Goal: Information Seeking & Learning: Learn about a topic

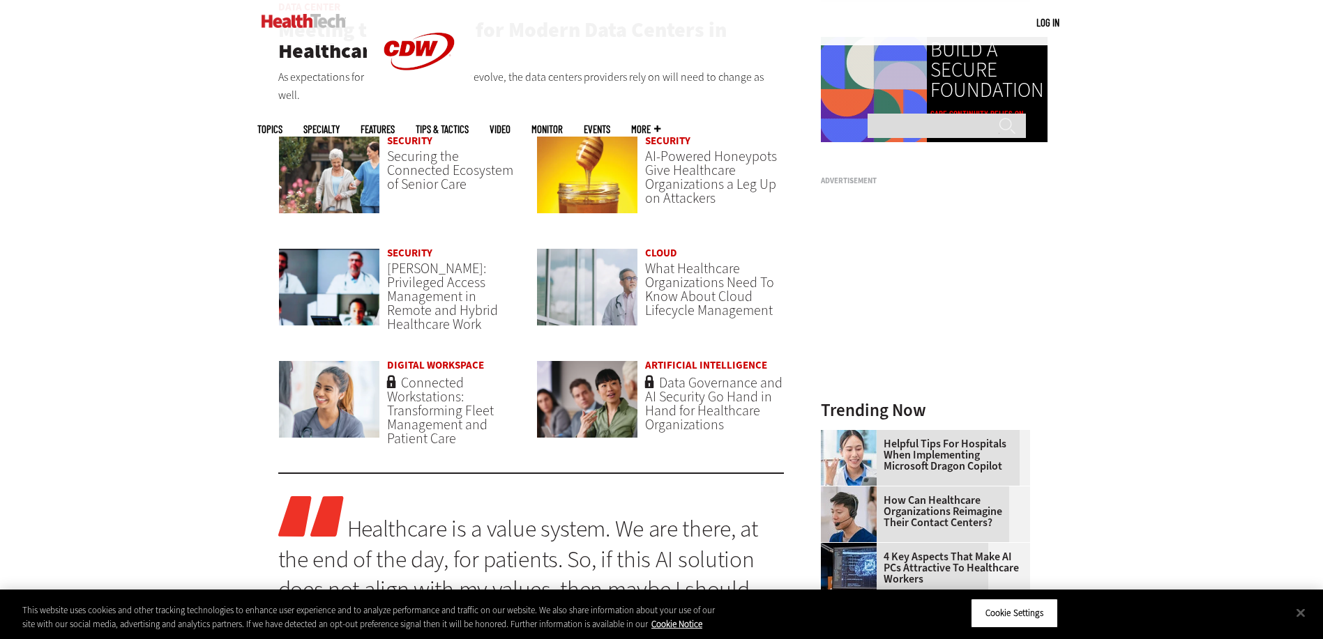
scroll to position [1116, 0]
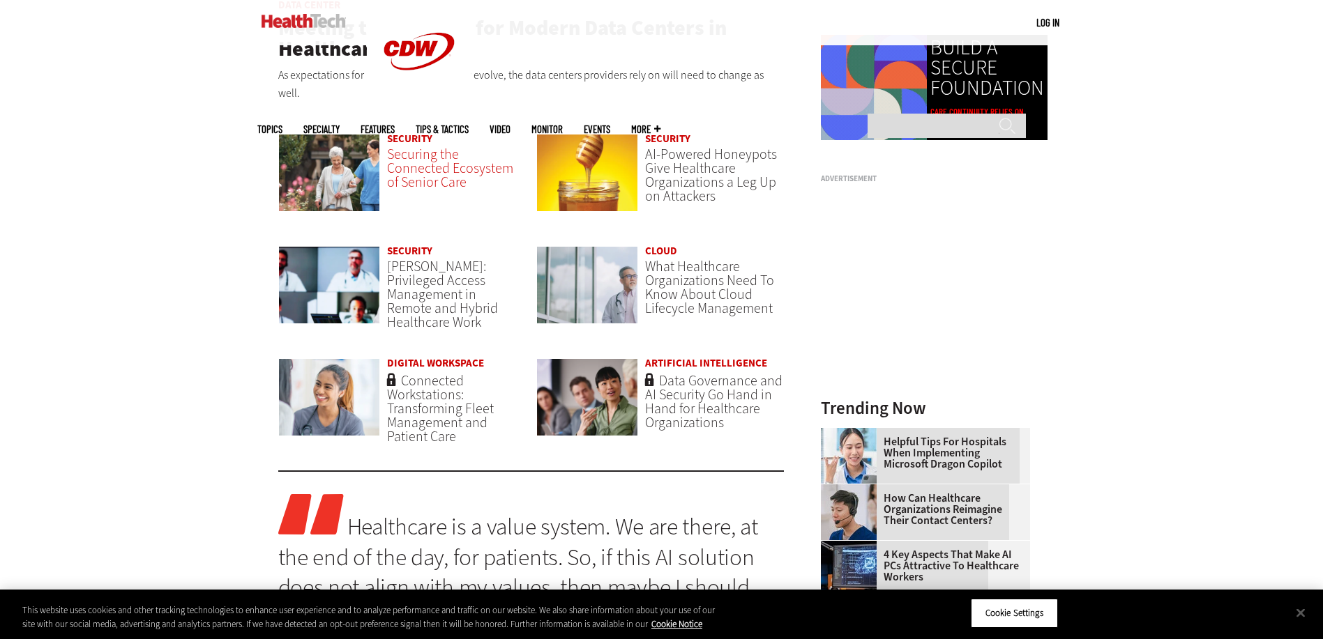
click at [444, 149] on span "Securing the Connected Ecosystem of Senior Care" at bounding box center [450, 168] width 126 height 47
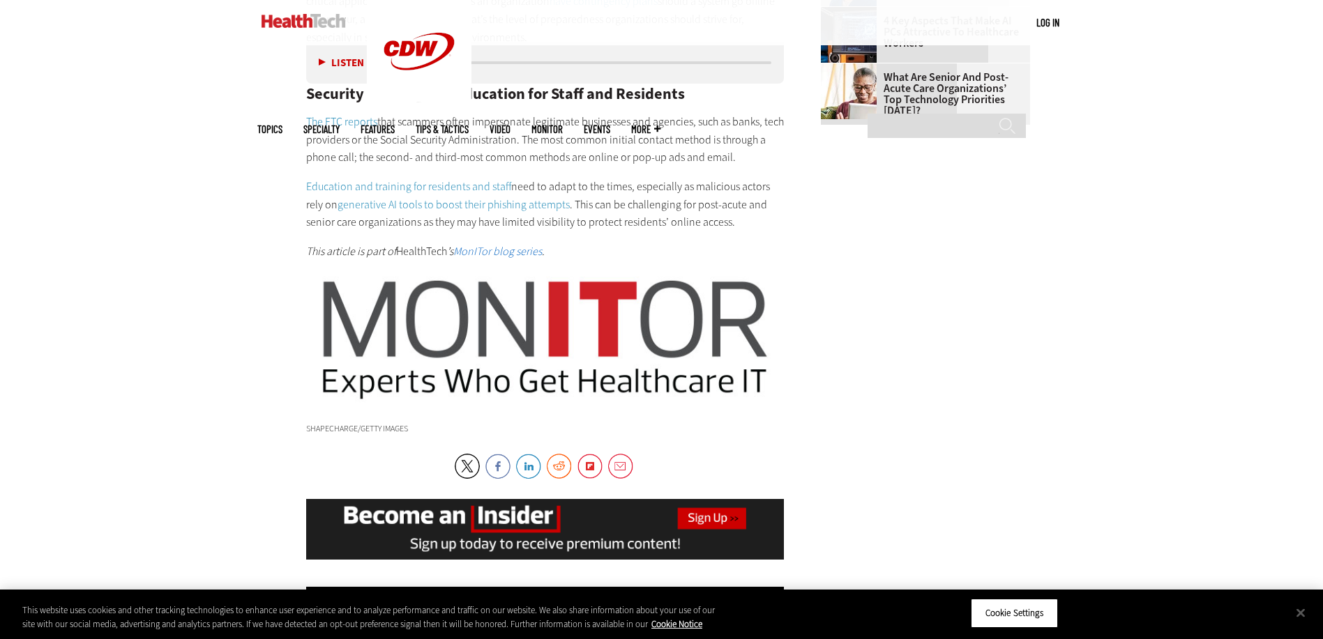
scroll to position [2231, 0]
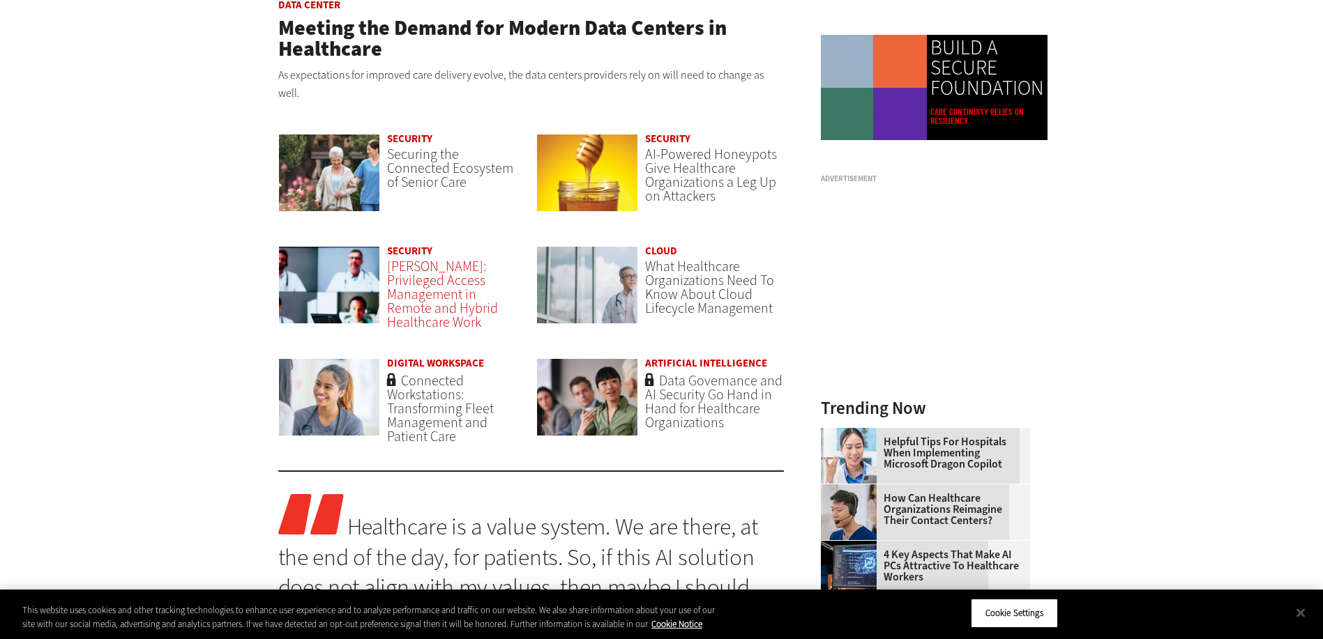
click at [422, 273] on span "[PERSON_NAME]: Privileged Access Management in Remote and Hybrid Healthcare Work" at bounding box center [442, 294] width 111 height 75
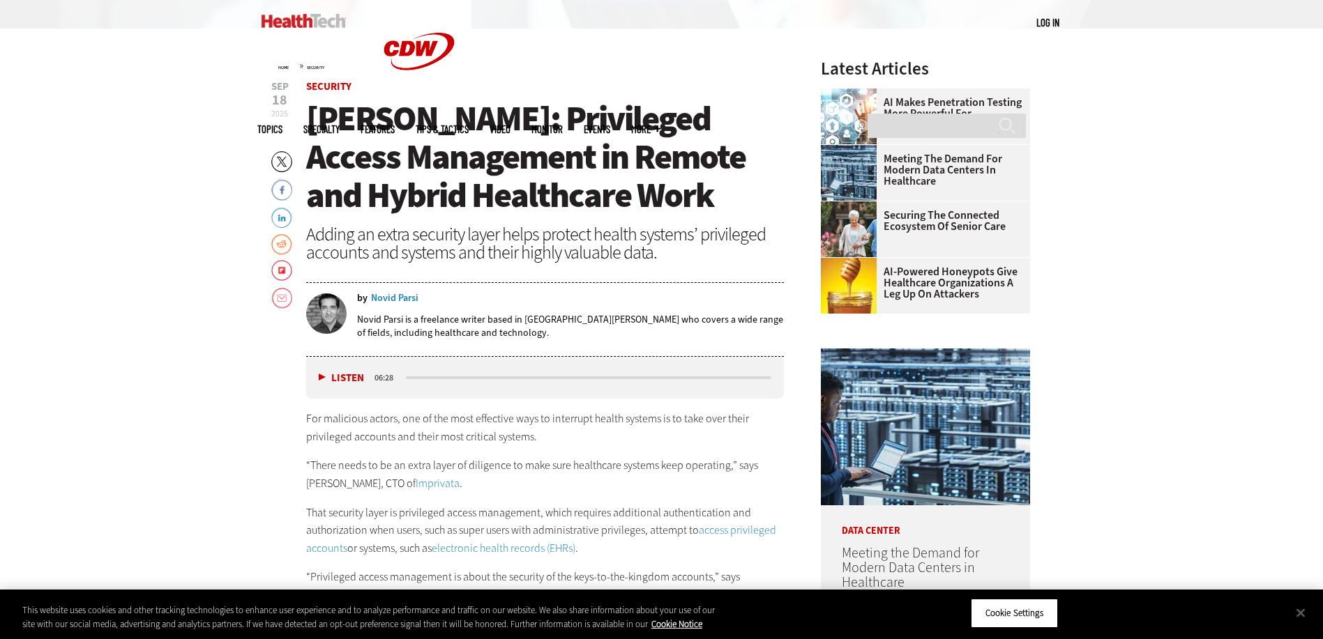
scroll to position [558, 0]
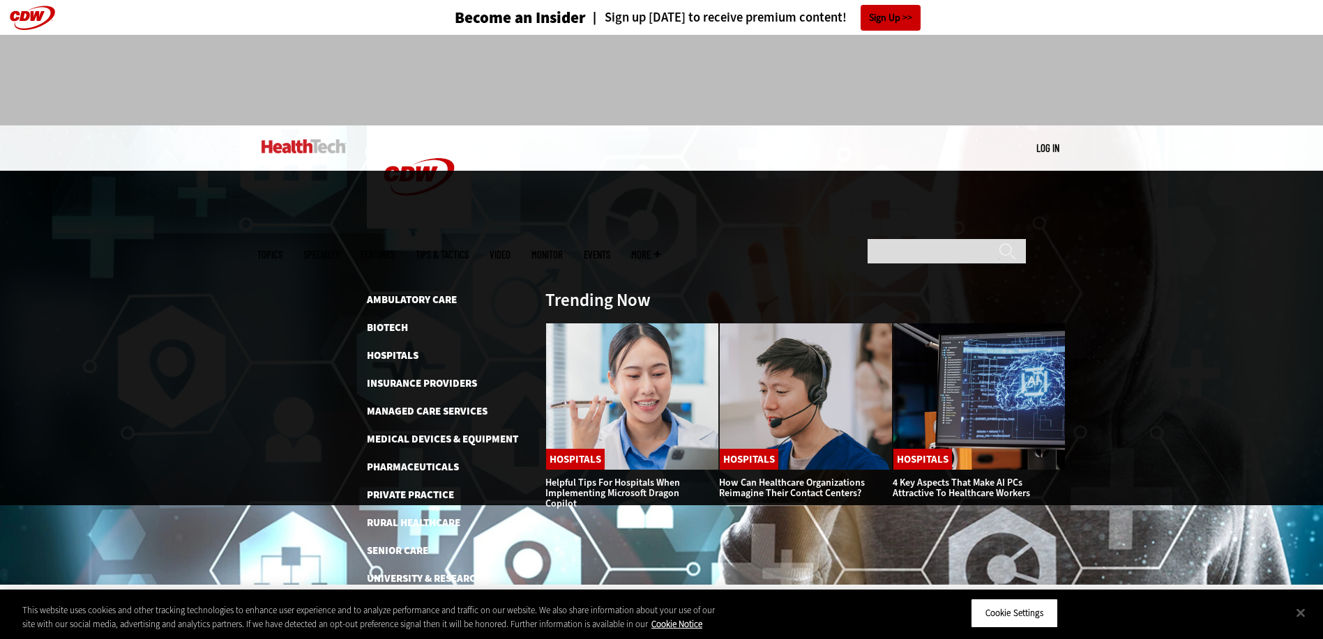
click at [639, 476] on link "Helpful Tips for Hospitals When Implementing Microsoft Dragon Copilot" at bounding box center [612, 493] width 135 height 34
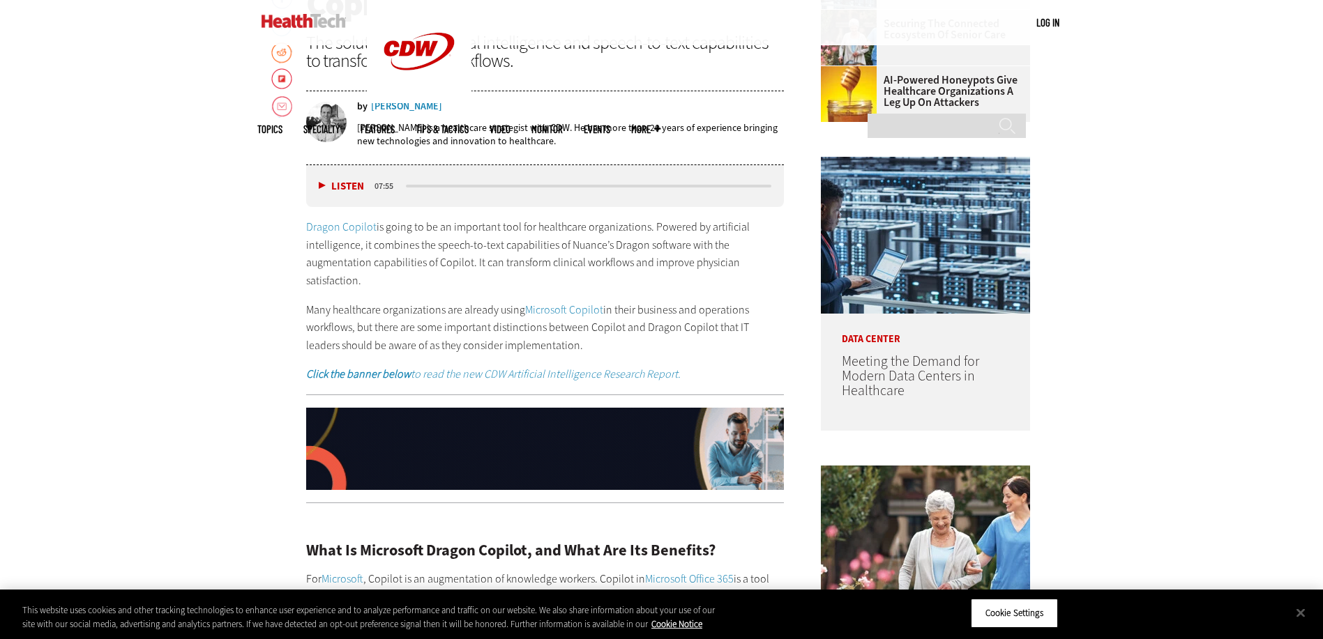
scroll to position [767, 0]
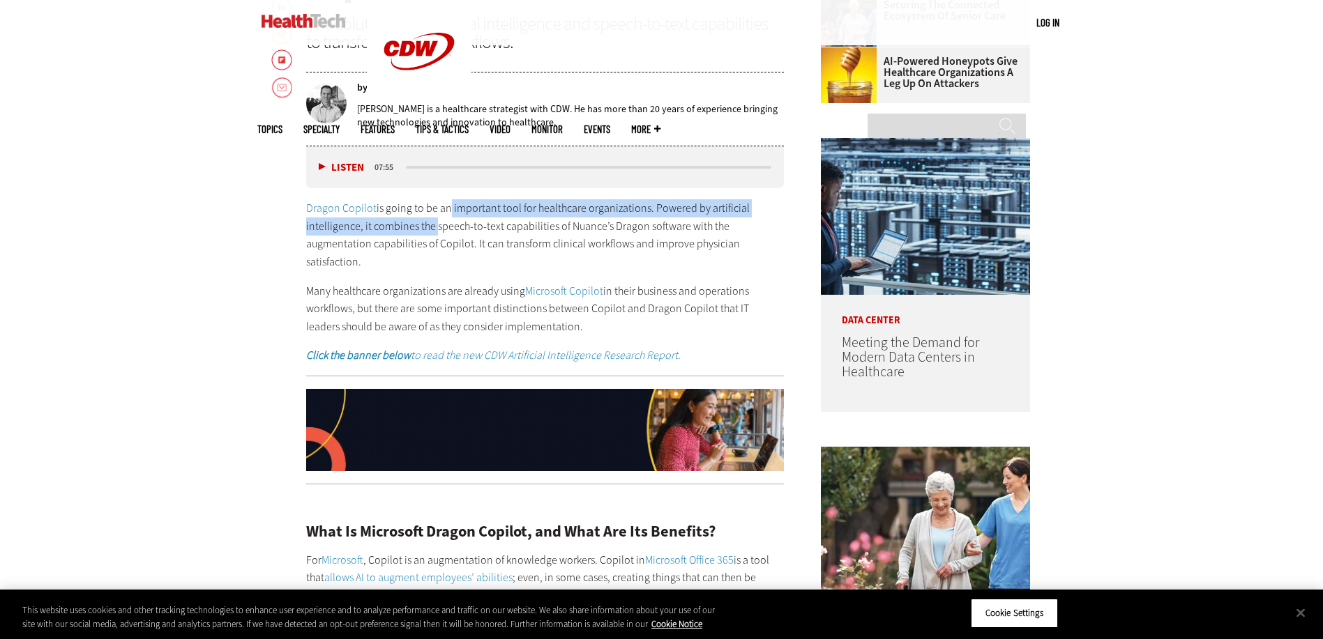
drag, startPoint x: 444, startPoint y: 205, endPoint x: 431, endPoint y: 227, distance: 25.4
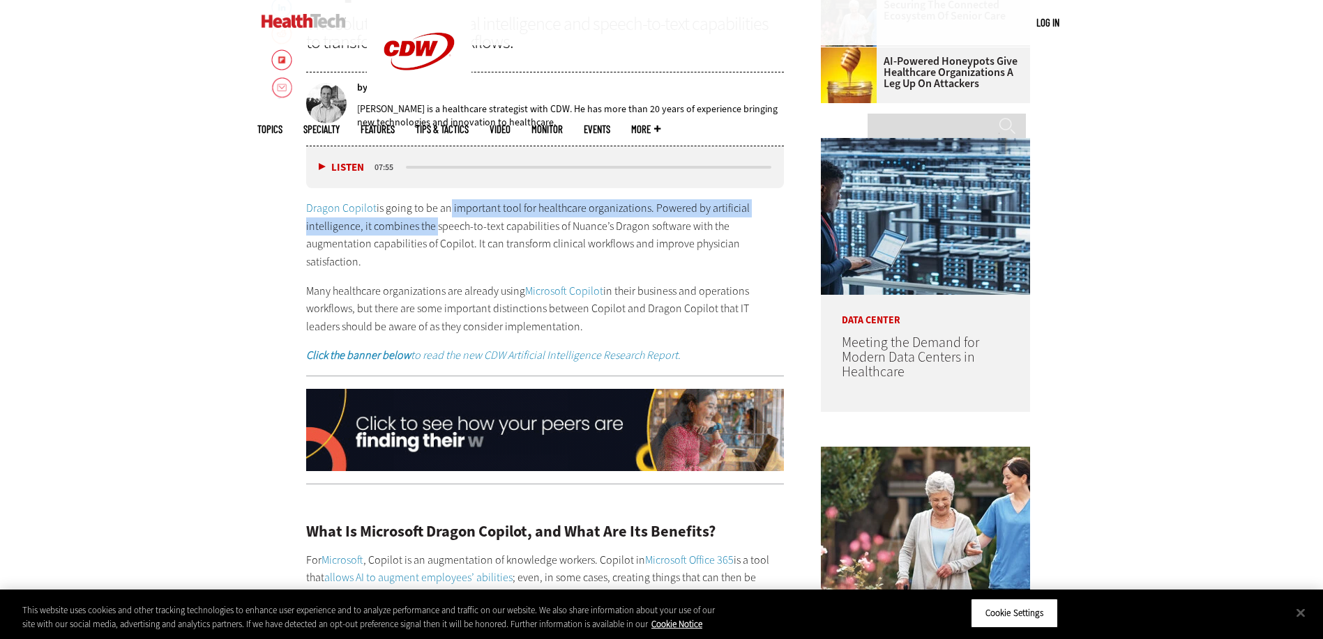
click at [431, 227] on p "Dragon Copilot is going to be an important tool for healthcare organizations. P…" at bounding box center [545, 234] width 478 height 71
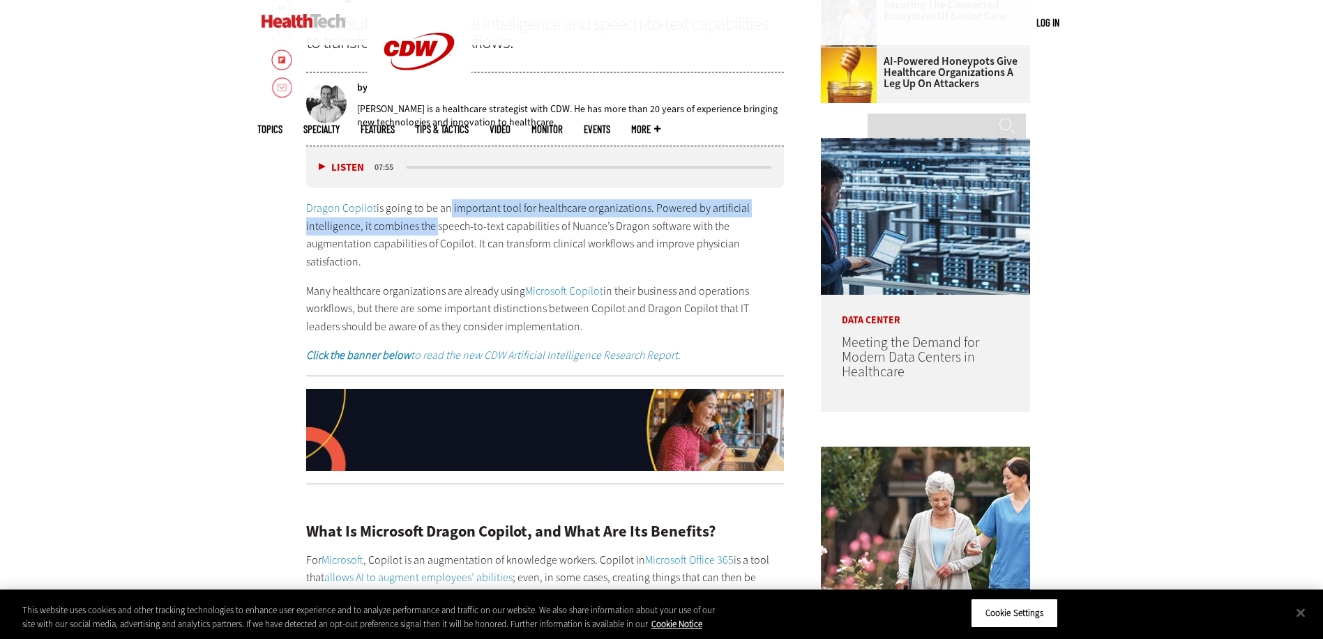
click at [333, 206] on link "Dragon Copilot" at bounding box center [341, 208] width 70 height 15
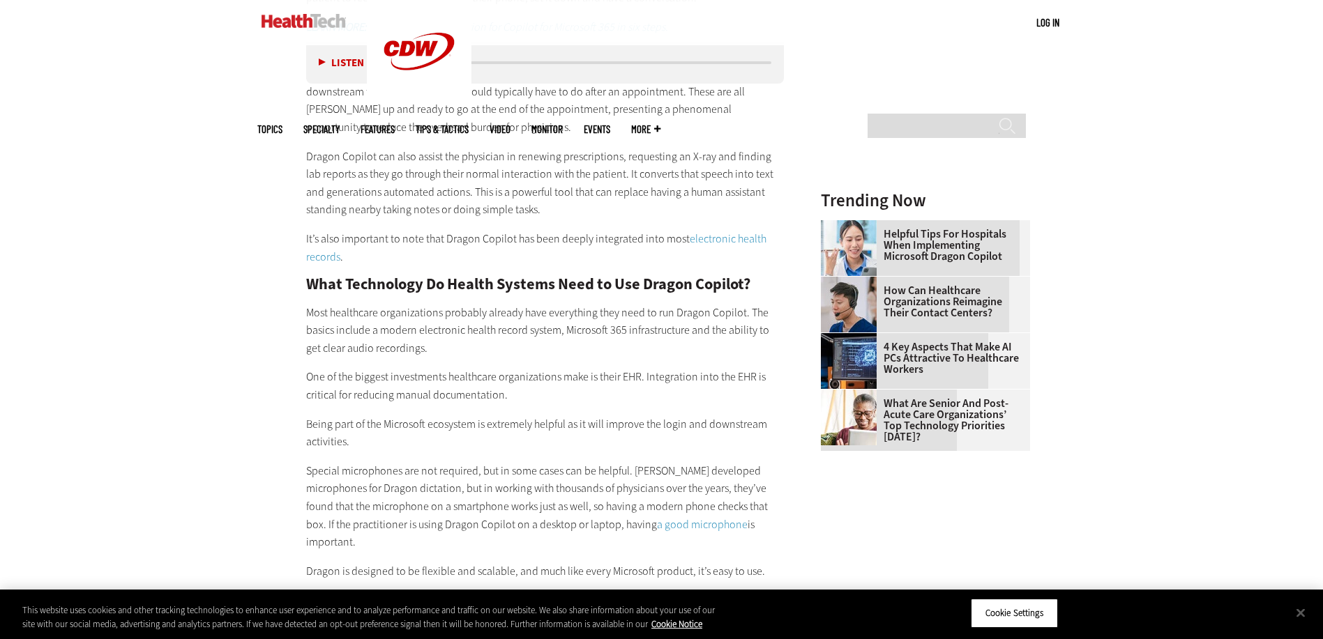
scroll to position [1534, 0]
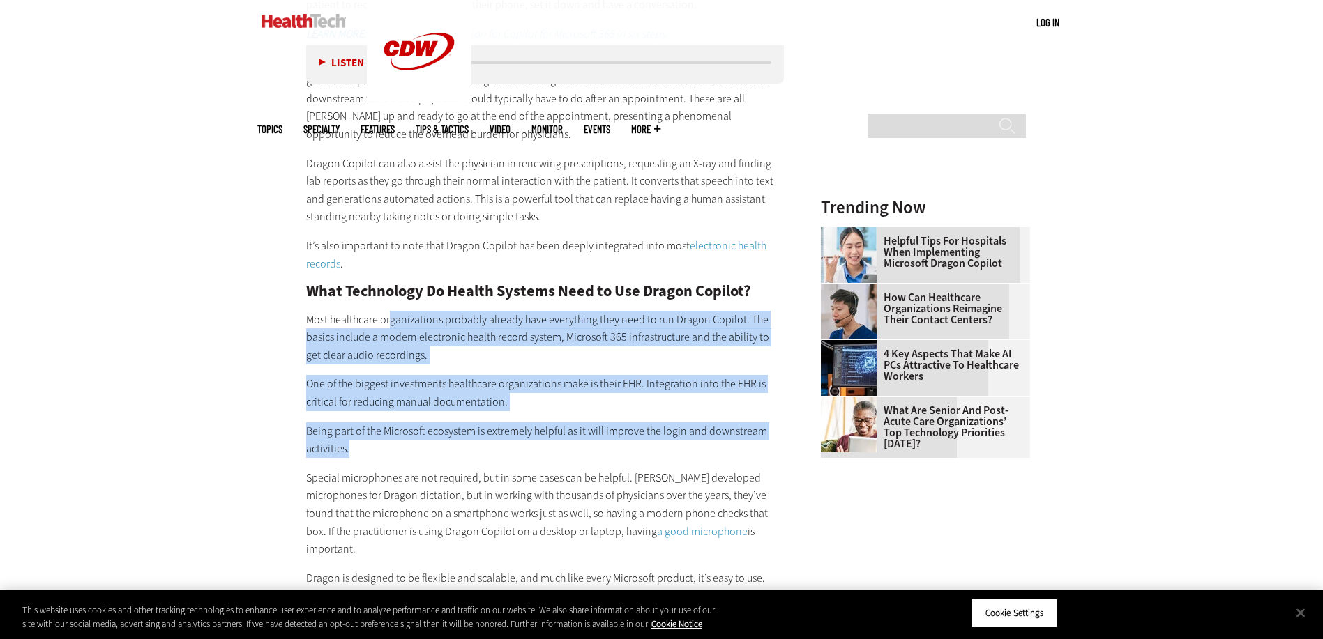
drag, startPoint x: 389, startPoint y: 319, endPoint x: 427, endPoint y: 453, distance: 139.7
click at [427, 453] on div "What Is Microsoft Dragon Copilot, and What Are Its Benefits? For Microsoft , Co…" at bounding box center [545, 380] width 478 height 1303
click at [360, 423] on p "Being part of the Microsoft ecosystem is extremely helpful as it will improve t…" at bounding box center [545, 441] width 478 height 36
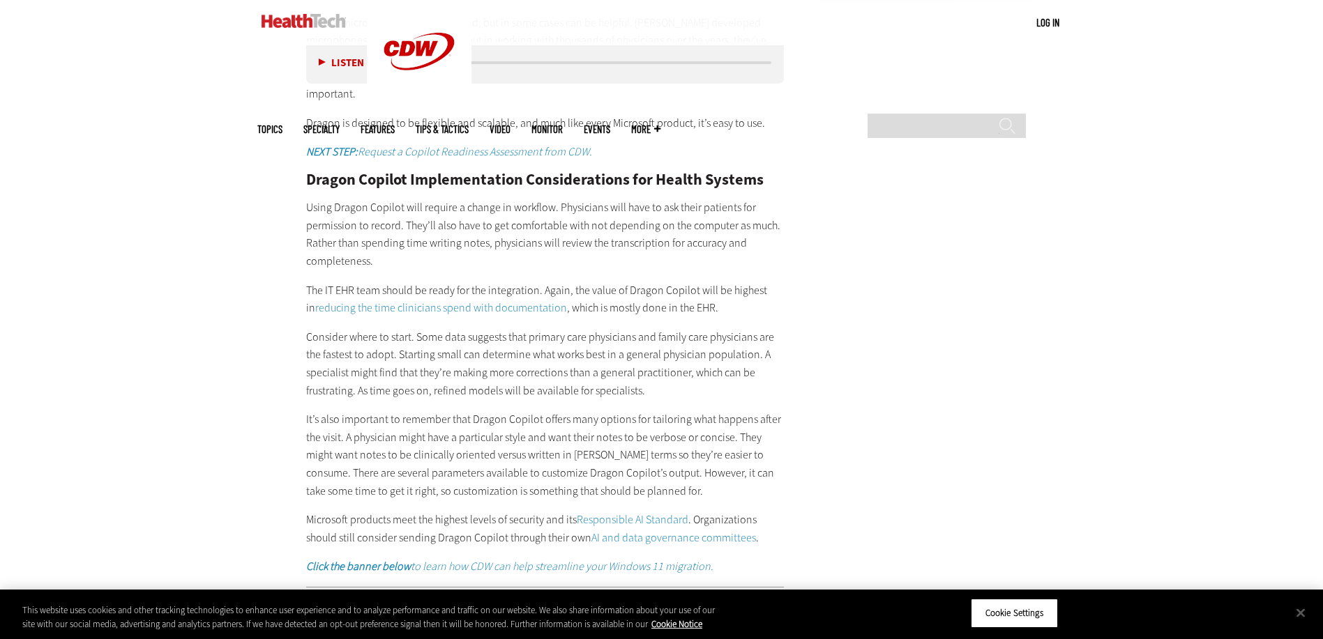
scroll to position [2022, 0]
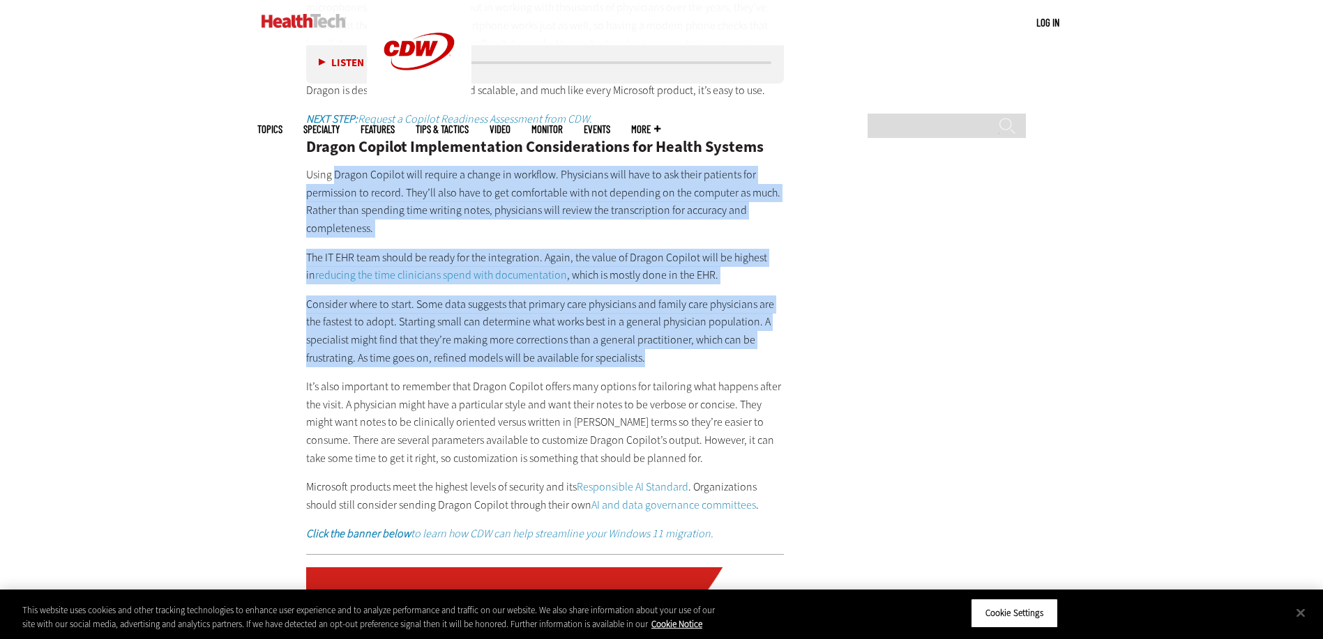
drag, startPoint x: 335, startPoint y: 153, endPoint x: 643, endPoint y: 343, distance: 361.3
click at [489, 315] on p "Consider where to start. Some data suggests that primary care physicians and fa…" at bounding box center [545, 331] width 478 height 71
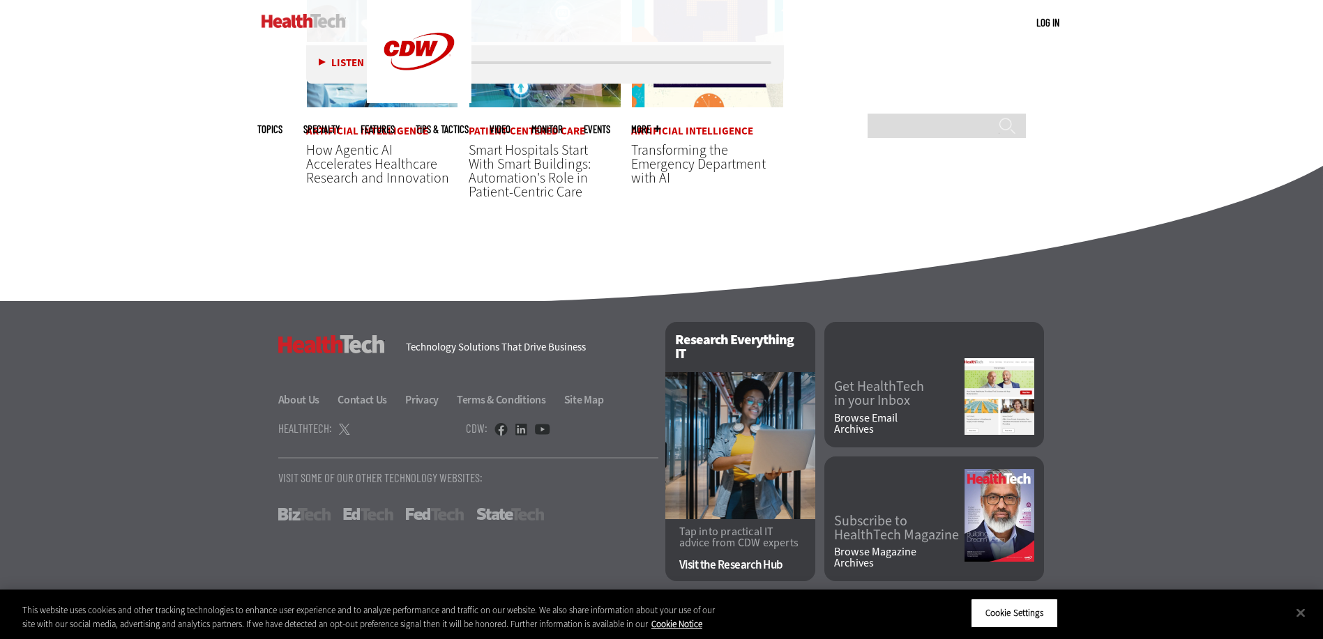
scroll to position [3657, 0]
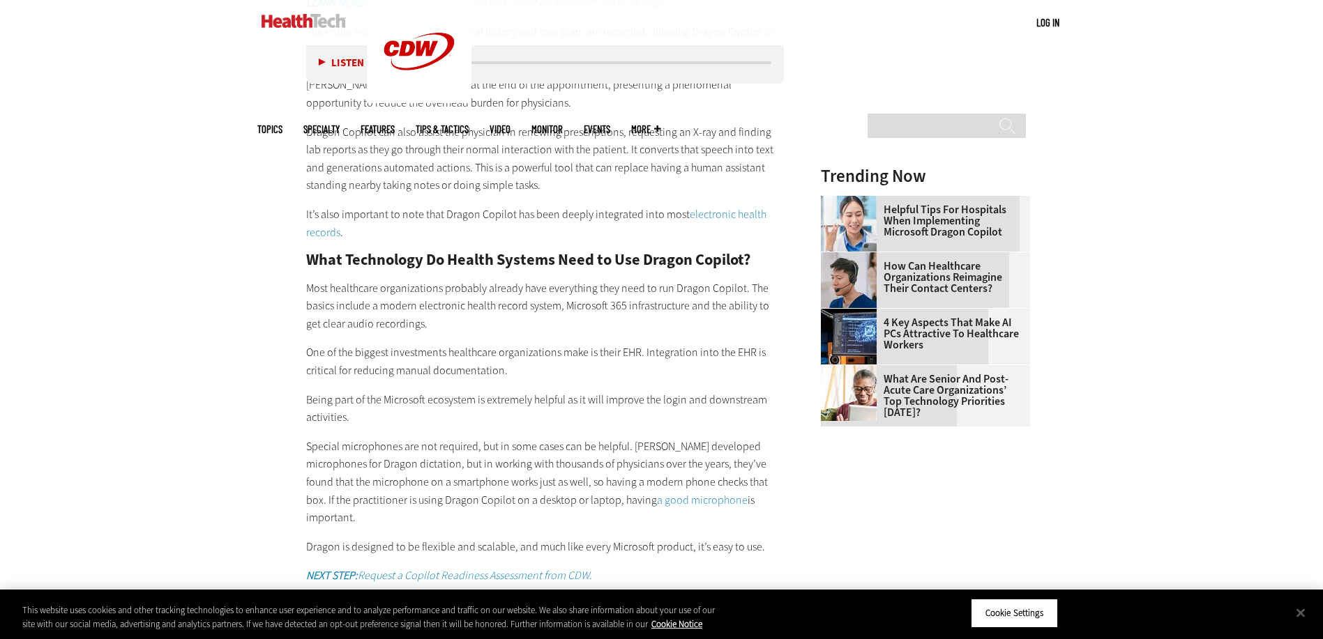
scroll to position [1635, 0]
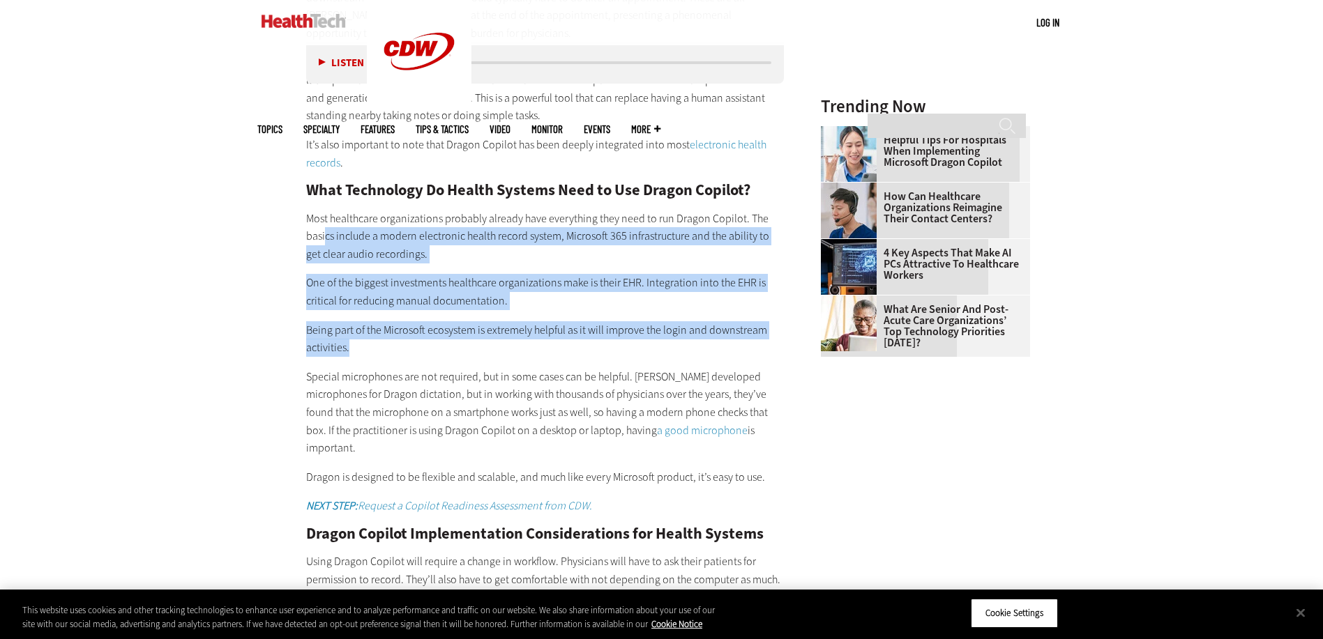
drag, startPoint x: 324, startPoint y: 239, endPoint x: 363, endPoint y: 350, distance: 117.5
click at [363, 350] on div "What Is Microsoft Dragon Copilot, and What Are Its Benefits? For Microsoft , Co…" at bounding box center [545, 279] width 478 height 1303
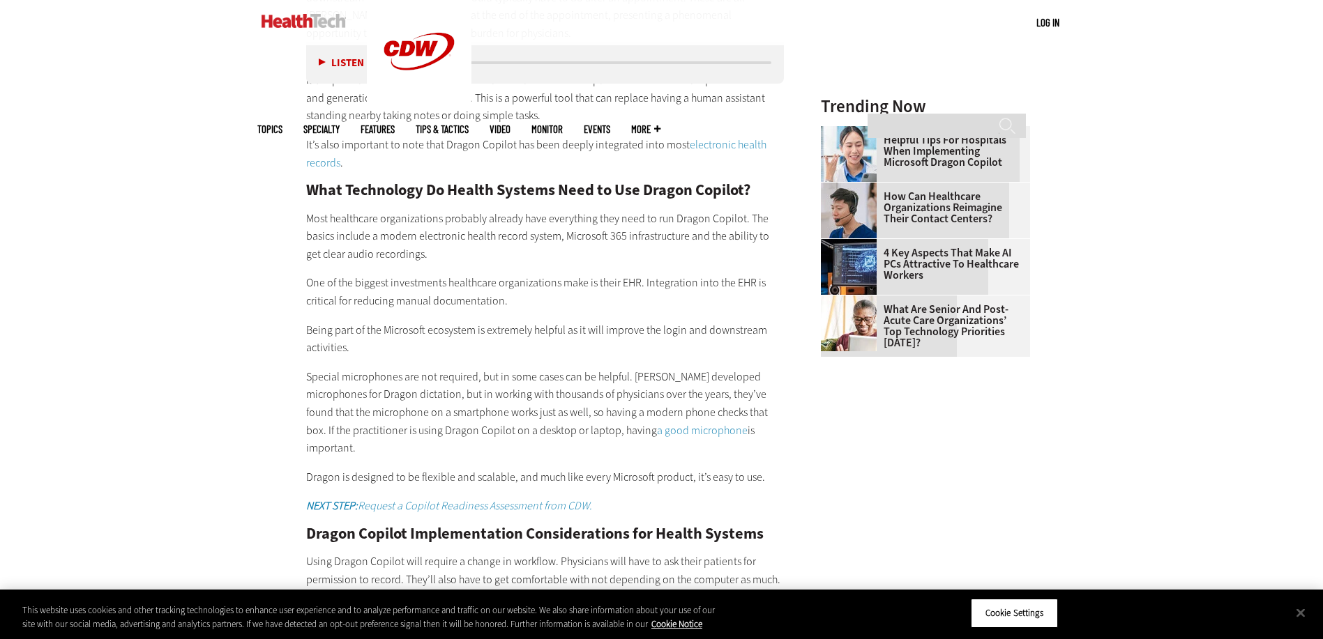
click at [499, 211] on p "Most healthcare organizations probably already have everything they need to run…" at bounding box center [545, 237] width 478 height 54
drag, startPoint x: 499, startPoint y: 211, endPoint x: 414, endPoint y: 215, distance: 85.2
click at [414, 215] on p "Most healthcare organizations probably already have everything they need to run…" at bounding box center [545, 237] width 478 height 54
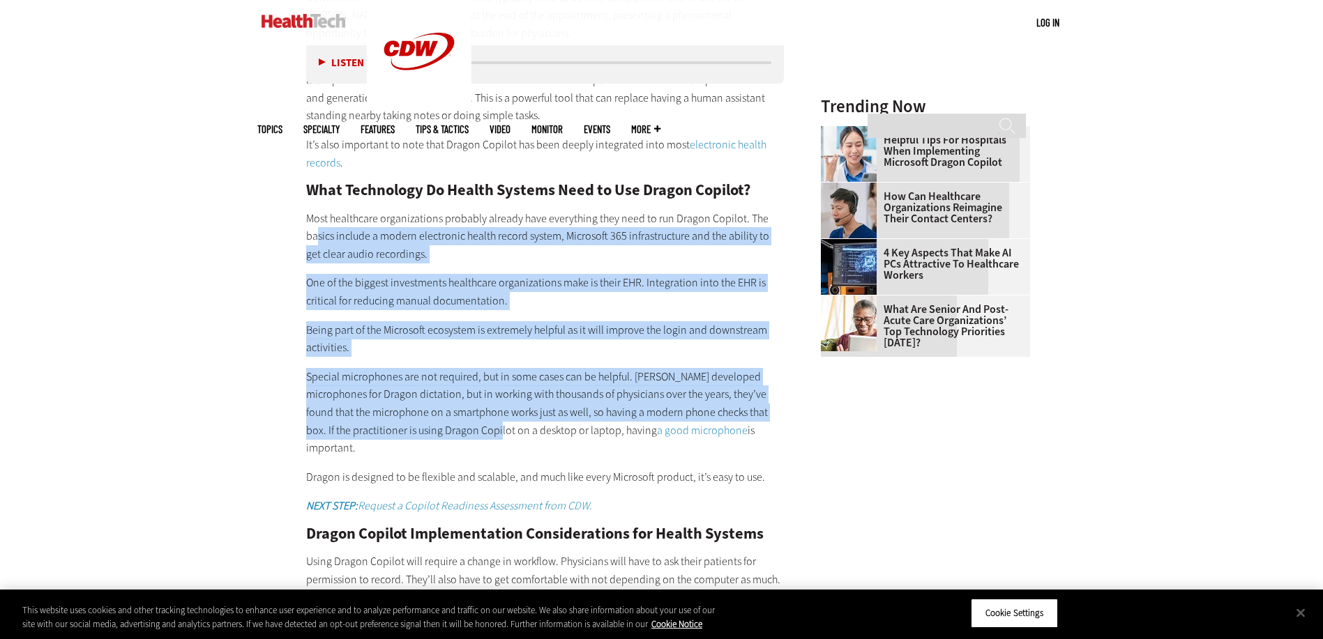
drag, startPoint x: 317, startPoint y: 231, endPoint x: 483, endPoint y: 432, distance: 260.0
click at [483, 432] on div "What Is Microsoft Dragon Copilot, and What Are Its Benefits? For Microsoft , Co…" at bounding box center [545, 279] width 478 height 1303
drag, startPoint x: 483, startPoint y: 432, endPoint x: 381, endPoint y: 411, distance: 103.2
click at [381, 411] on p "Special microphones are not required, but in some cases can be helpful. Nuance …" at bounding box center [545, 412] width 478 height 89
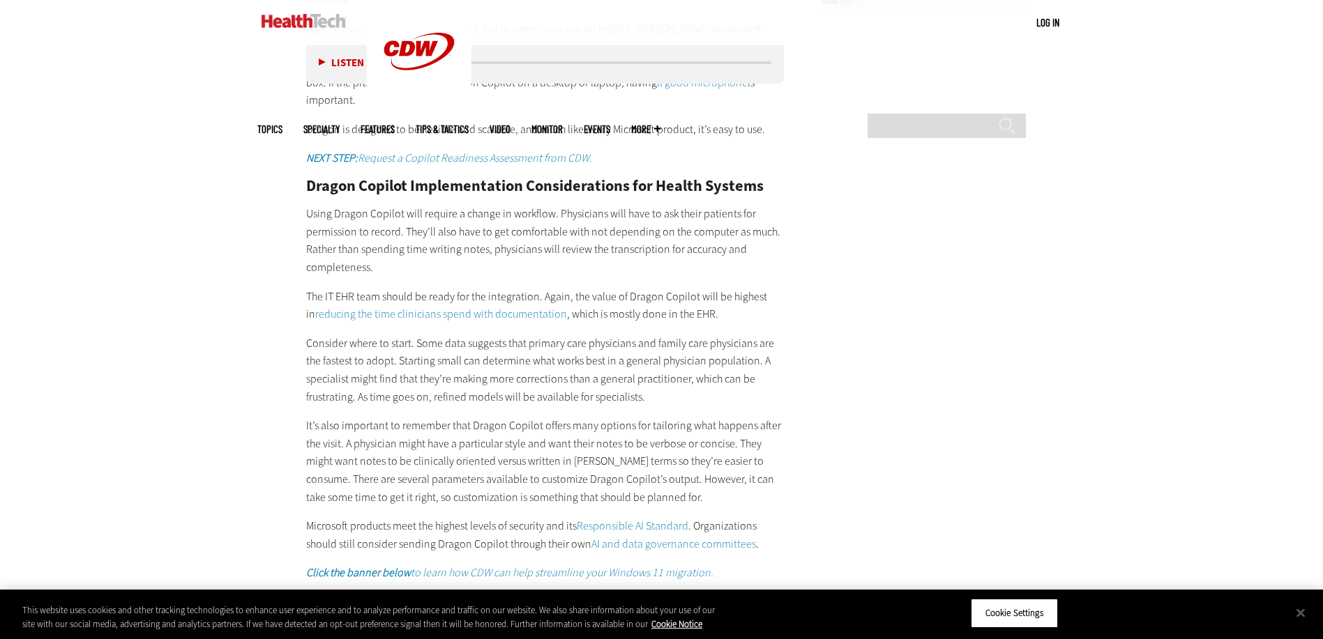
scroll to position [1984, 0]
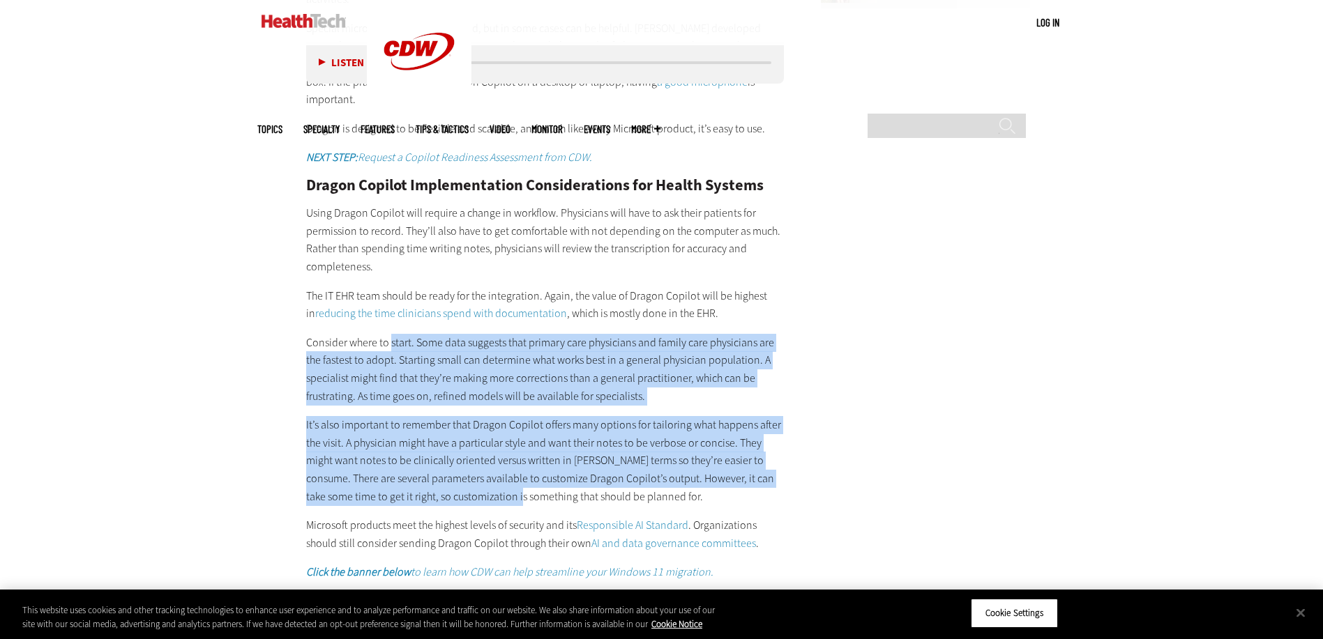
drag, startPoint x: 389, startPoint y: 332, endPoint x: 494, endPoint y: 471, distance: 173.8
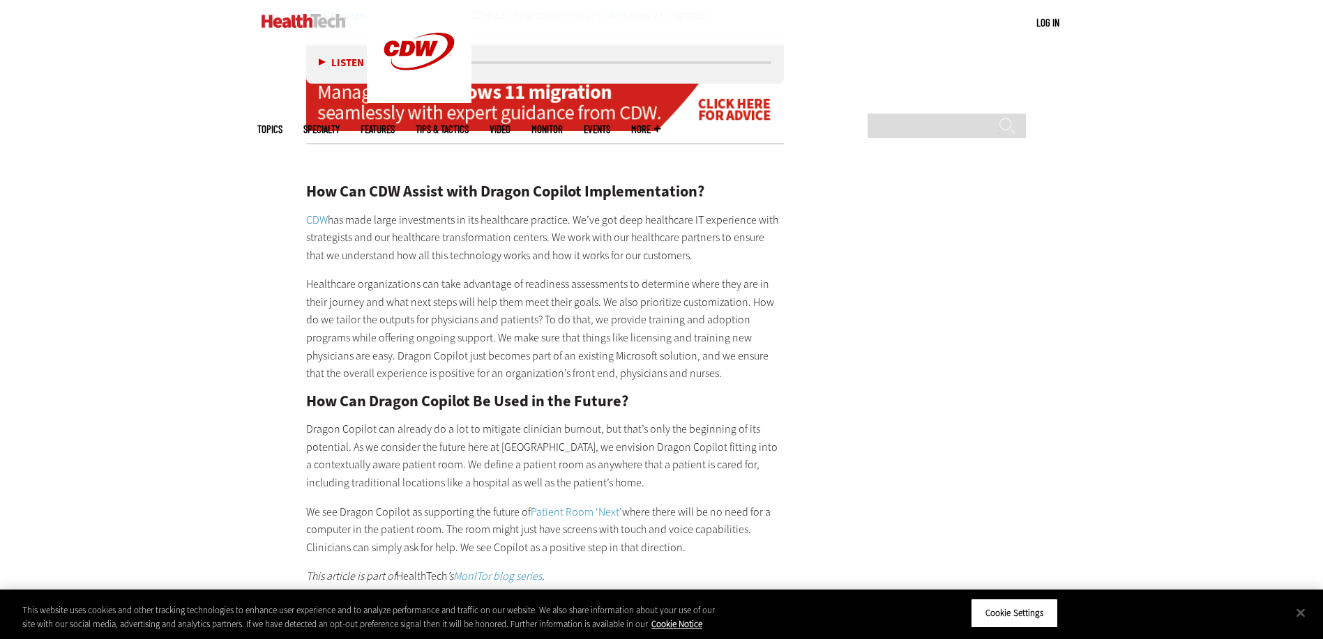
scroll to position [2542, 0]
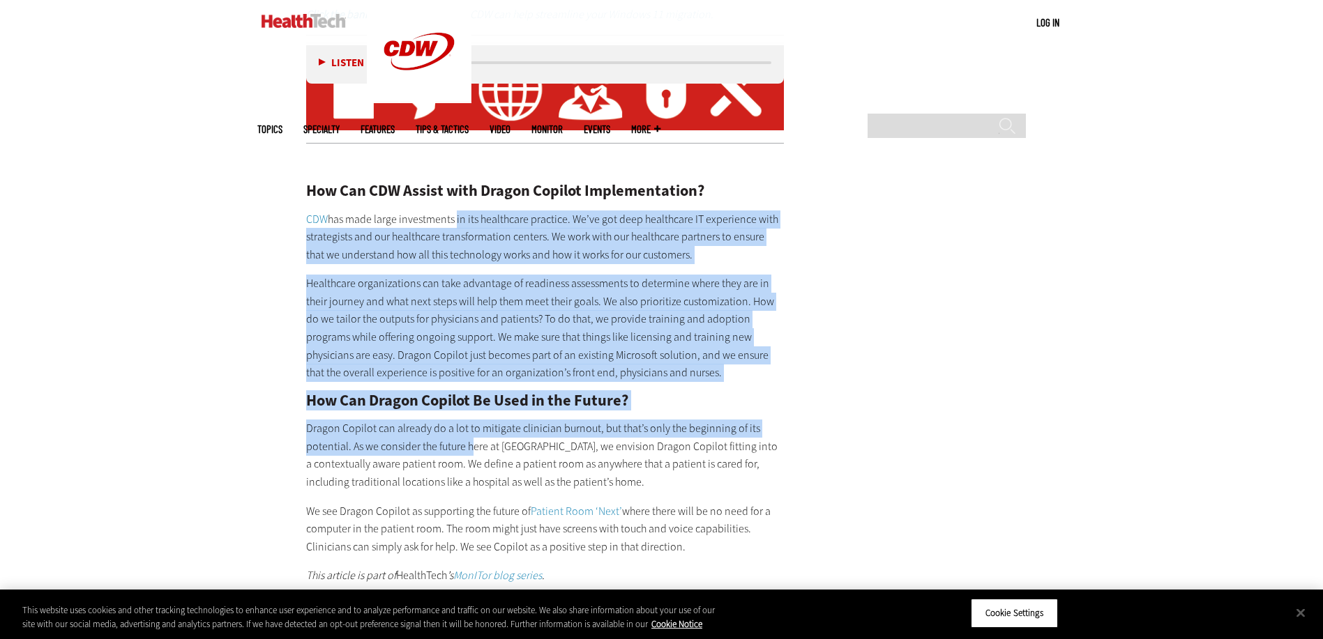
drag, startPoint x: 453, startPoint y: 188, endPoint x: 472, endPoint y: 427, distance: 239.9
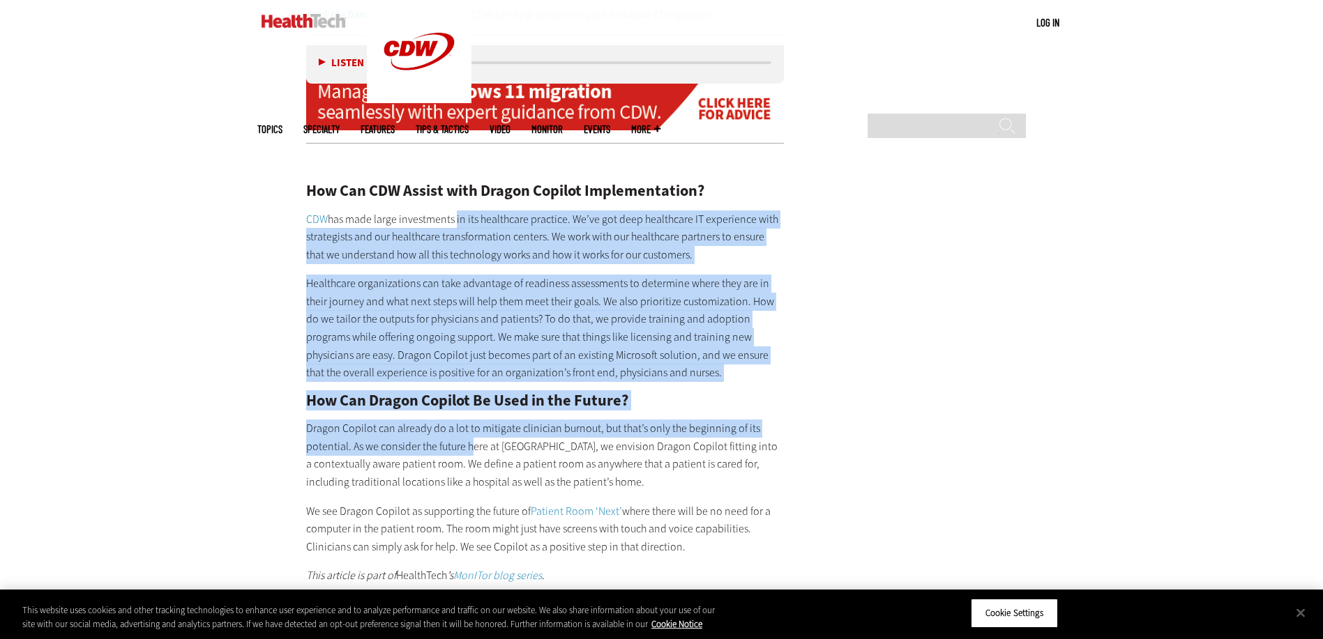
click at [472, 427] on div "How Can CDW Assist with Dragon Copilot Implementation? CDW has made large inves…" at bounding box center [545, 370] width 478 height 431
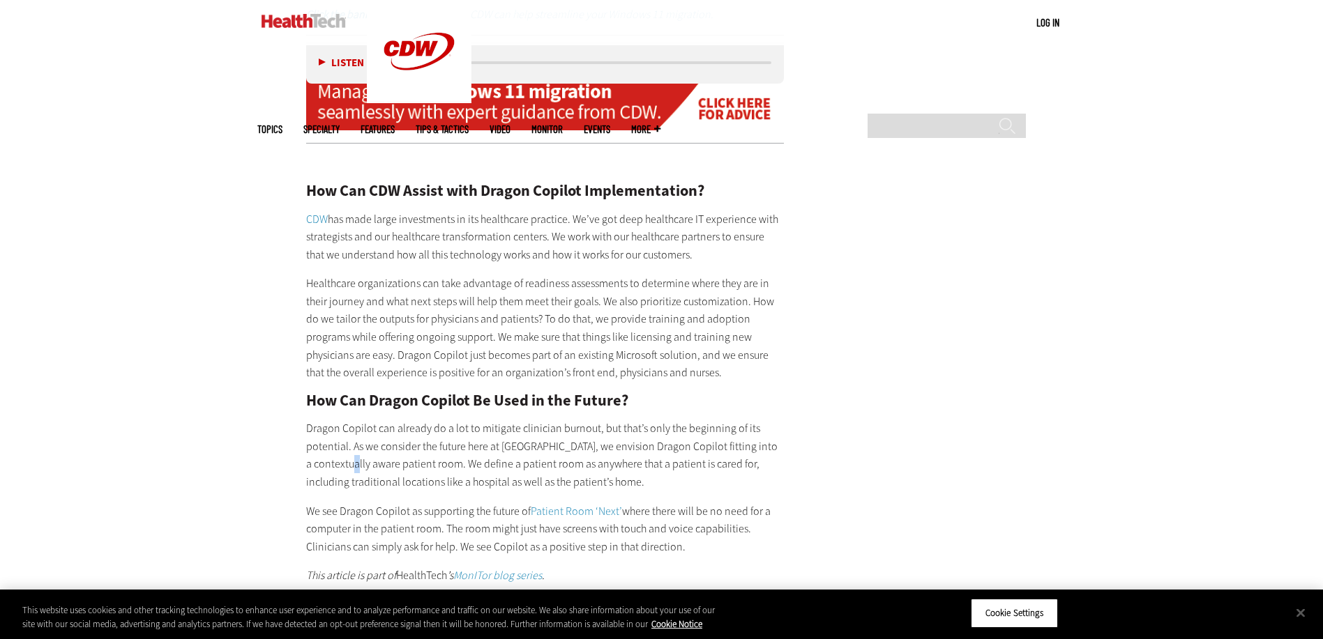
drag, startPoint x: 472, startPoint y: 427, endPoint x: 347, endPoint y: 448, distance: 127.1
click at [349, 448] on p "Dragon Copilot can already do a lot to mitigate clinician burnout, but that’s o…" at bounding box center [545, 455] width 478 height 71
drag, startPoint x: 347, startPoint y: 448, endPoint x: 288, endPoint y: 455, distance: 59.0
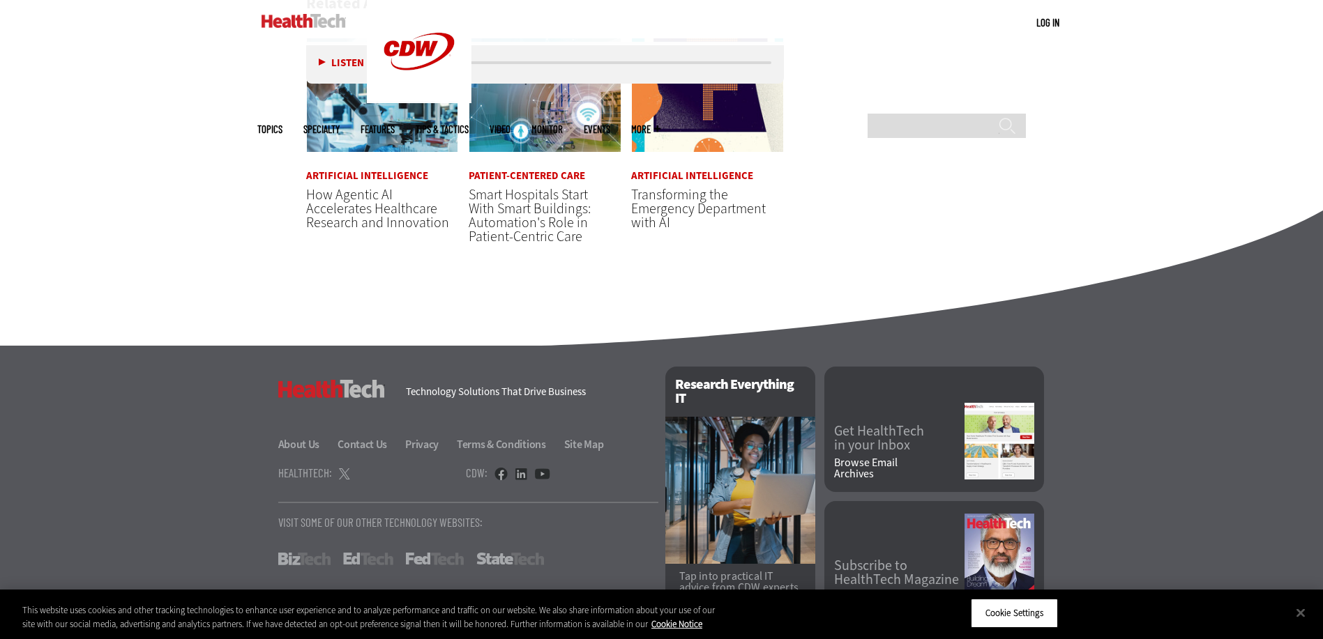
scroll to position [3587, 0]
